Goal: Task Accomplishment & Management: Use online tool/utility

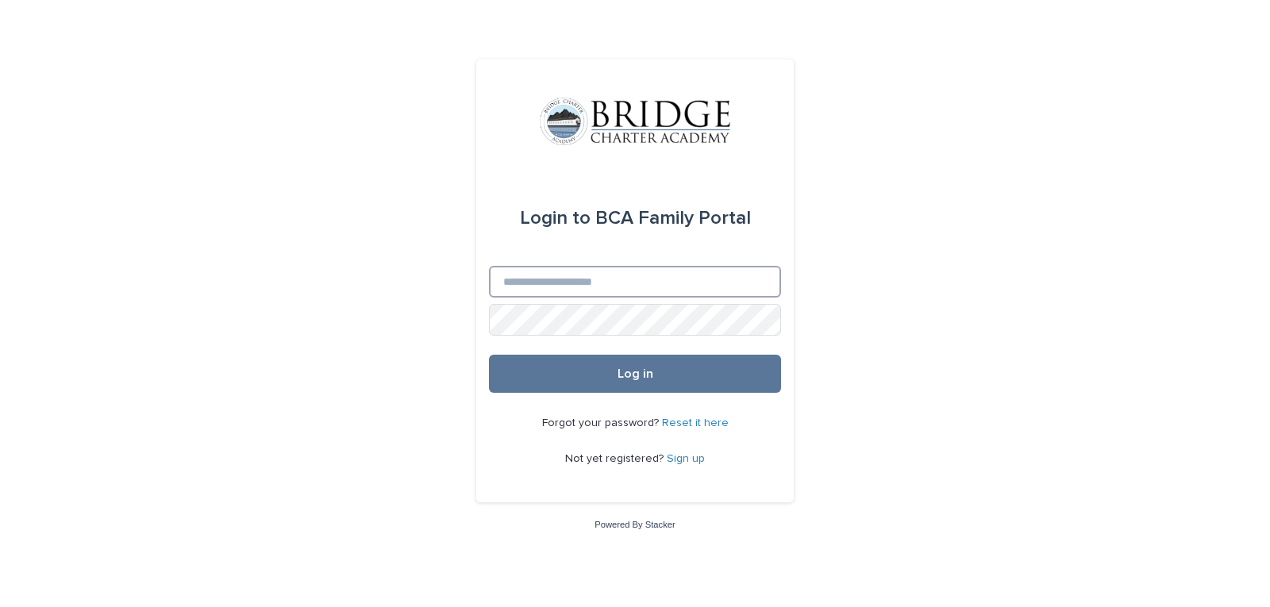
click at [654, 294] on input "Email" at bounding box center [635, 282] width 292 height 32
type input "**********"
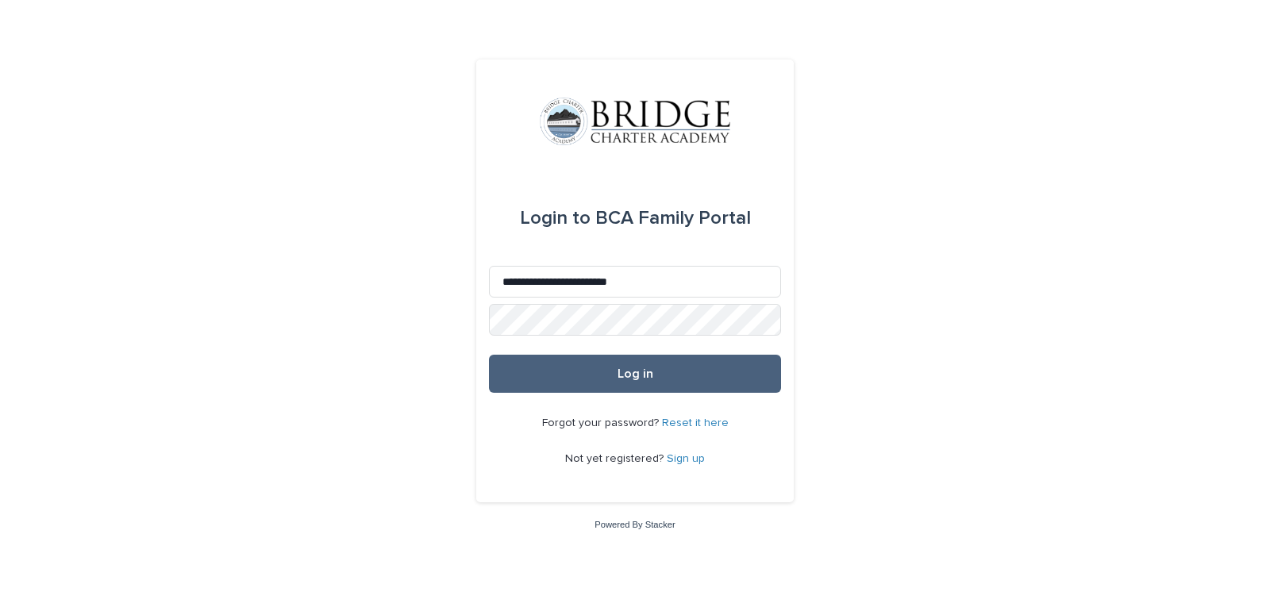
click at [677, 381] on button "Log in" at bounding box center [635, 374] width 292 height 38
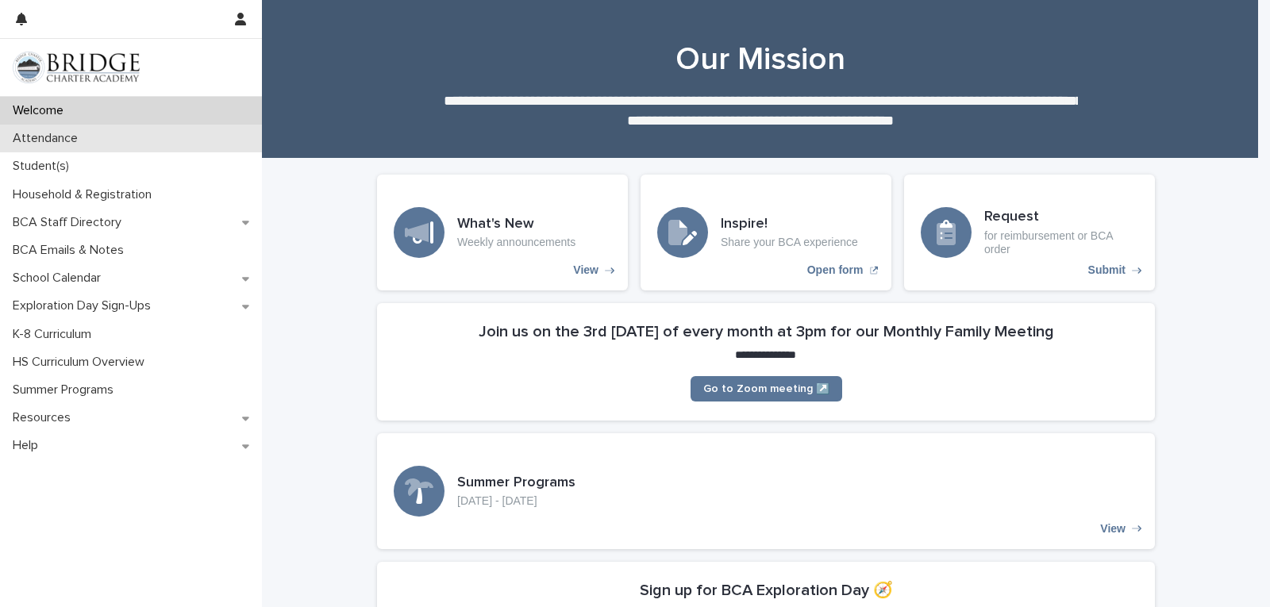
click at [90, 148] on div "Attendance" at bounding box center [131, 139] width 262 height 28
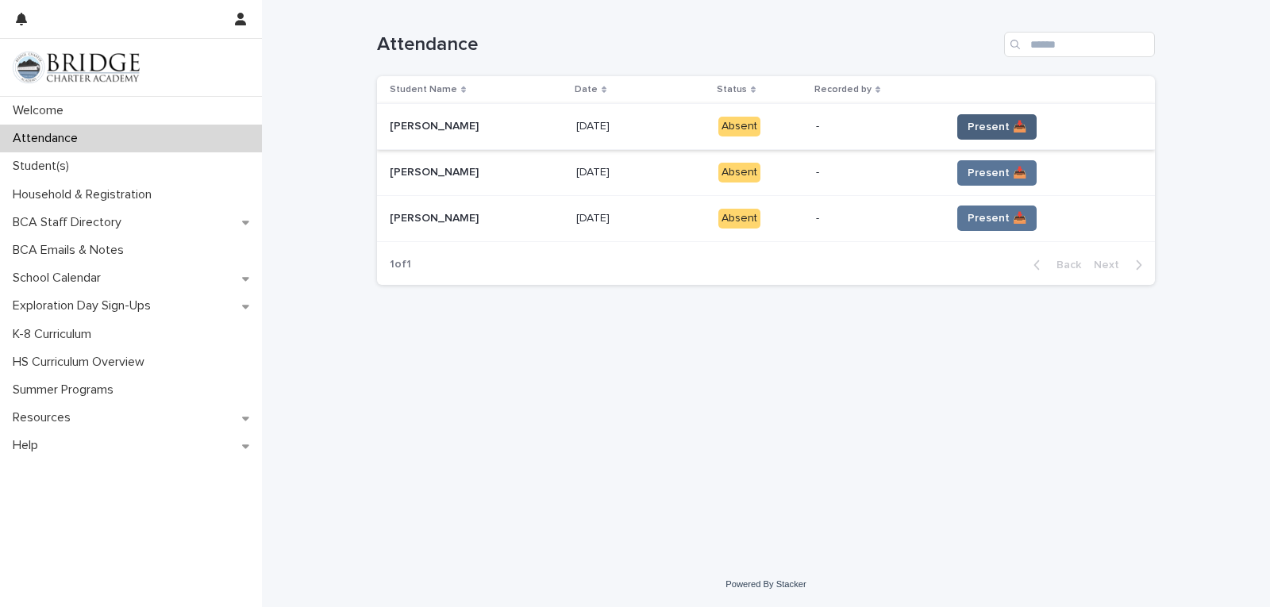
click at [1007, 125] on span "Present 📥" at bounding box center [997, 127] width 59 height 16
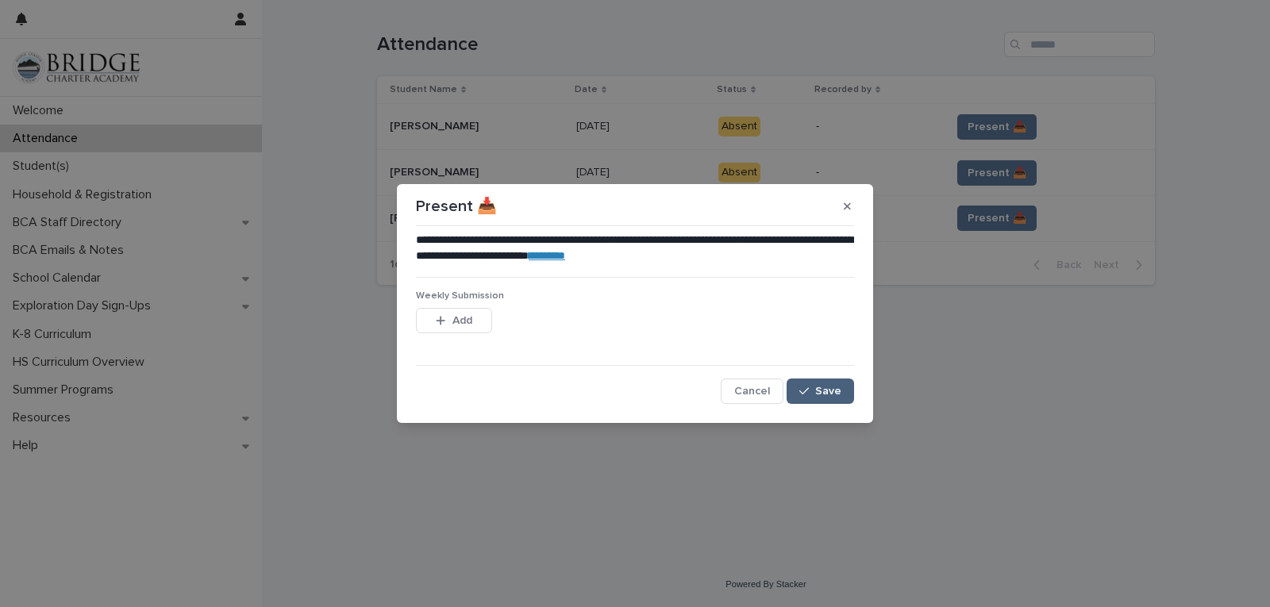
click at [815, 383] on button "Save" at bounding box center [820, 391] width 67 height 25
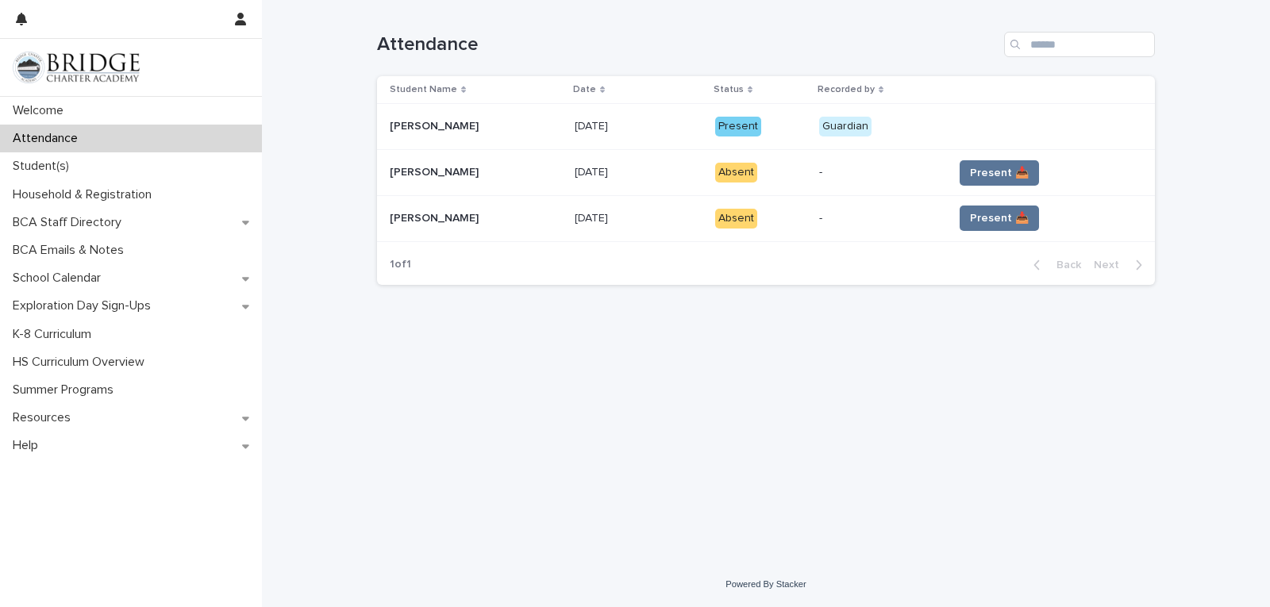
click at [1029, 171] on span "Present 📥" at bounding box center [999, 173] width 59 height 16
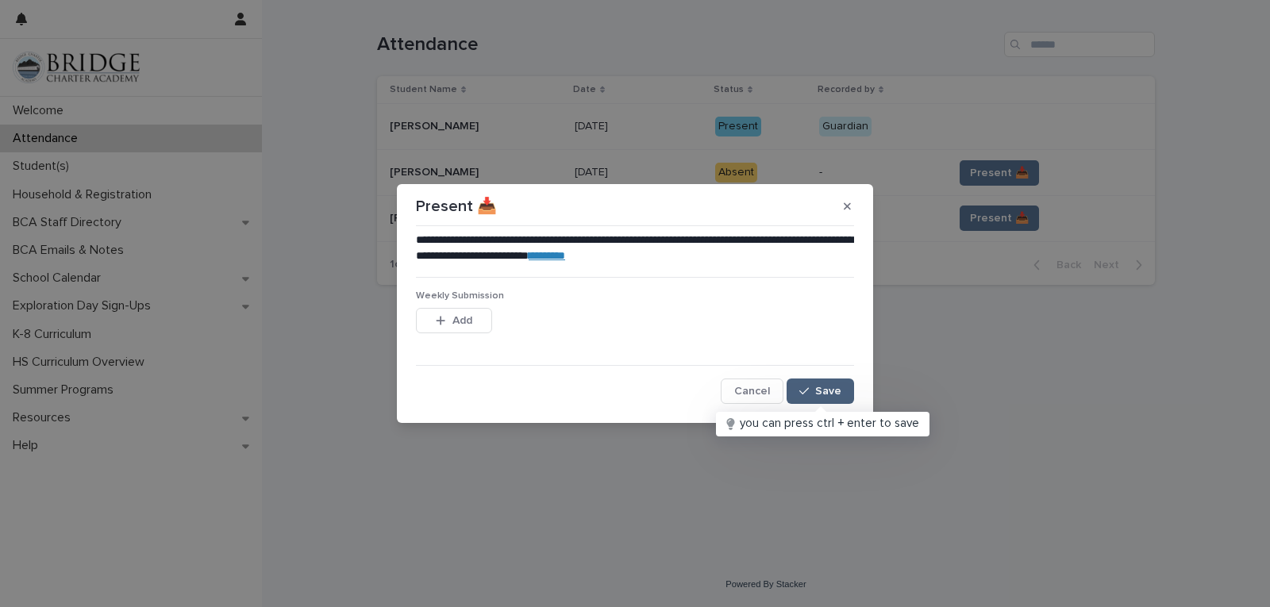
click at [836, 388] on span "Save" at bounding box center [828, 391] width 26 height 11
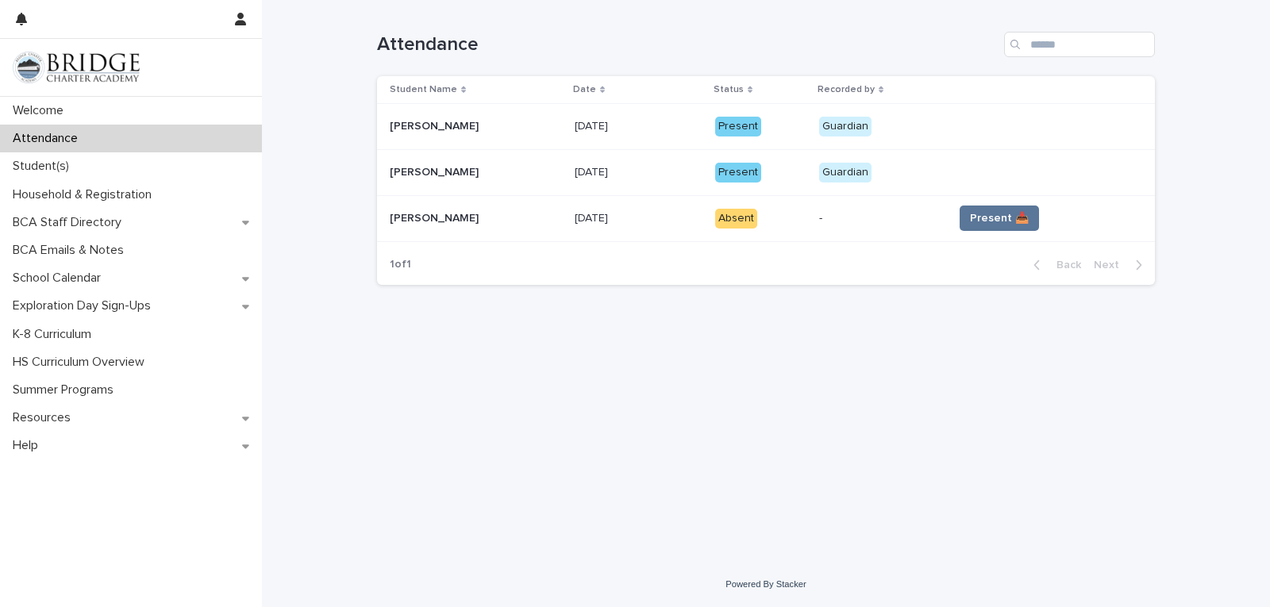
click at [1006, 213] on span "Present 📥" at bounding box center [999, 218] width 59 height 16
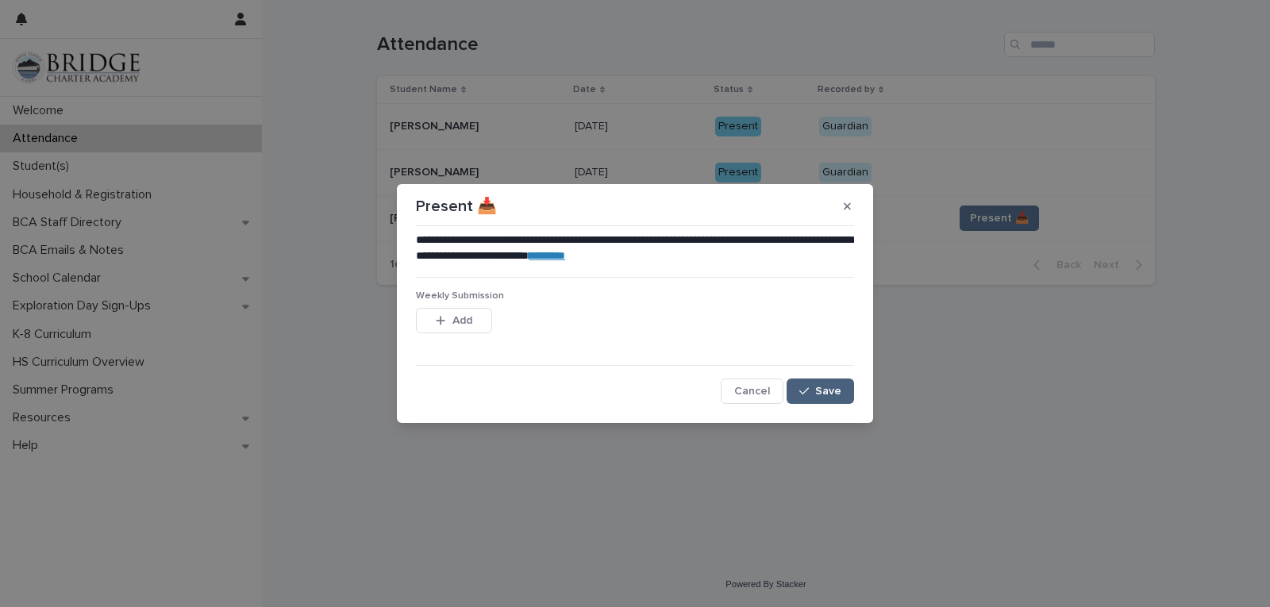
click at [823, 395] on span "Save" at bounding box center [828, 391] width 26 height 11
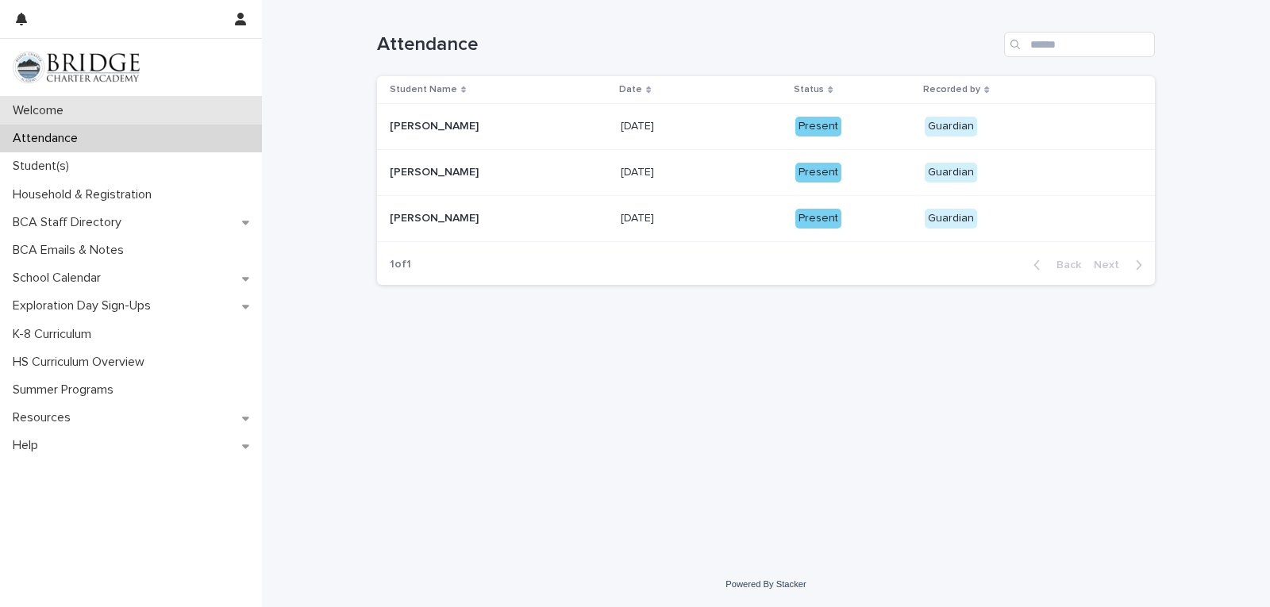
click at [76, 113] on p "Welcome" at bounding box center [41, 110] width 70 height 15
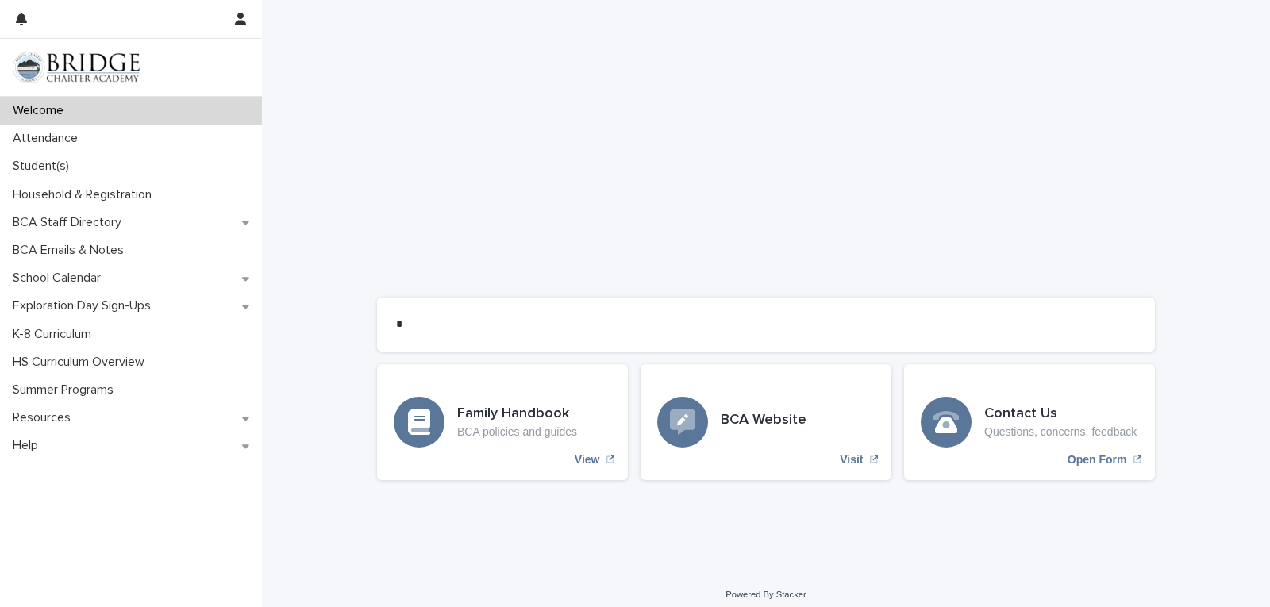
scroll to position [1221, 0]
